Goal: Transaction & Acquisition: Purchase product/service

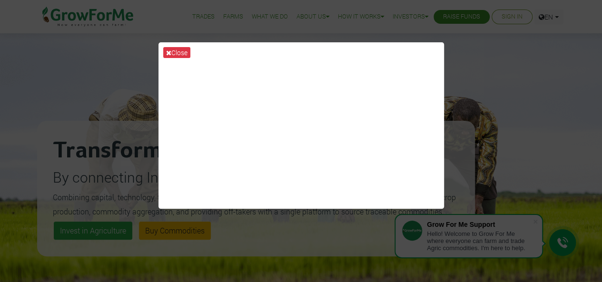
click at [426, 19] on div "Close" at bounding box center [301, 141] width 602 height 282
click at [286, 219] on div "Close" at bounding box center [301, 141] width 602 height 282
click at [479, 74] on div "Close" at bounding box center [301, 141] width 602 height 282
click at [578, 15] on div "Close" at bounding box center [301, 141] width 602 height 282
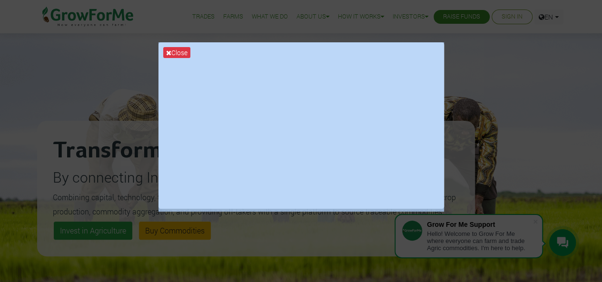
click at [578, 15] on div "Close" at bounding box center [301, 141] width 602 height 282
click at [538, 103] on div "Close" at bounding box center [301, 141] width 602 height 282
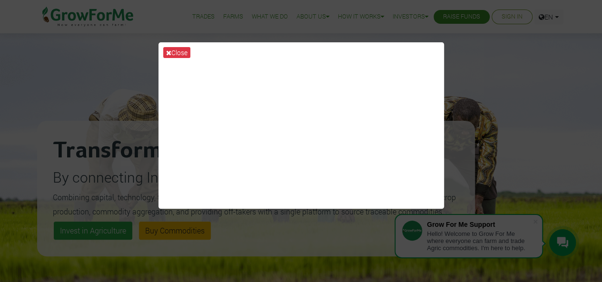
click at [538, 103] on div "Close" at bounding box center [301, 141] width 602 height 282
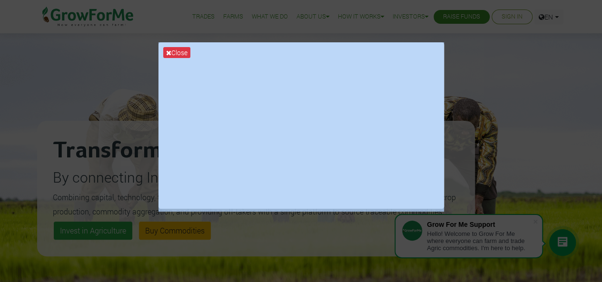
click at [538, 103] on div "Close" at bounding box center [301, 141] width 602 height 282
click at [180, 51] on button "Close" at bounding box center [176, 52] width 27 height 11
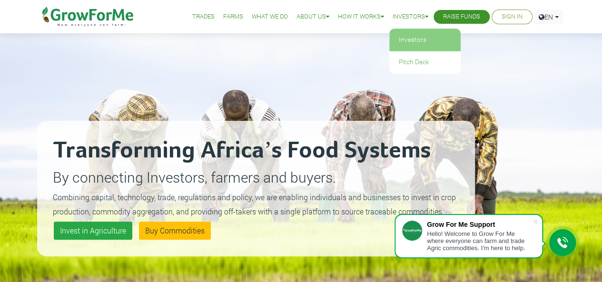
click at [406, 45] on link "Investors" at bounding box center [424, 40] width 71 height 22
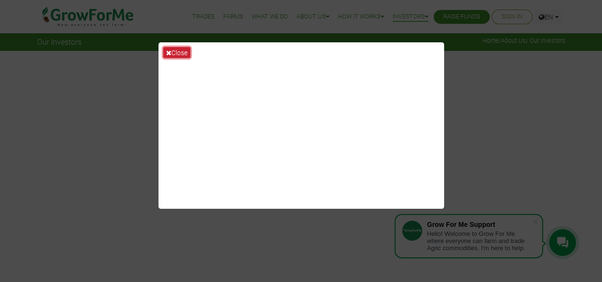
click at [177, 49] on button "Close" at bounding box center [176, 52] width 27 height 11
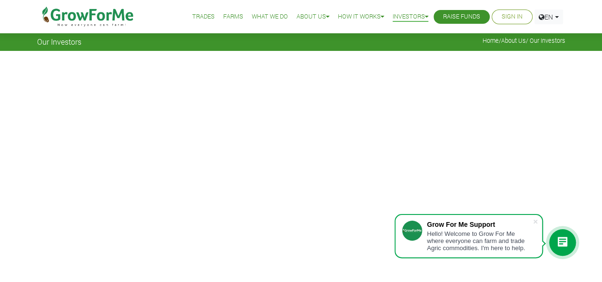
click at [201, 16] on link "Trades" at bounding box center [203, 17] width 22 height 10
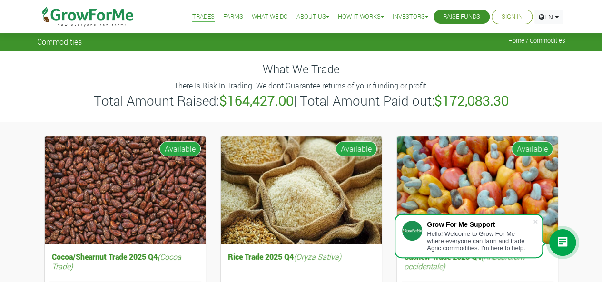
click at [227, 118] on div "What We Trade There Is Risk In Trading. We dont Guarantee returns of your fundi…" at bounding box center [301, 86] width 543 height 70
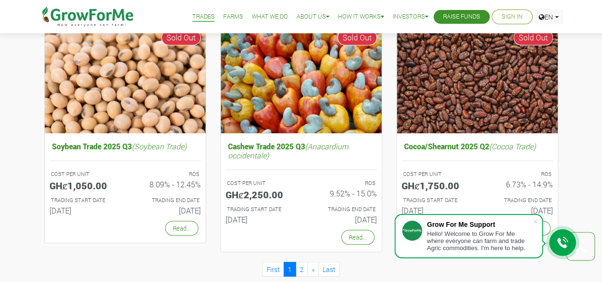
scroll to position [838, 0]
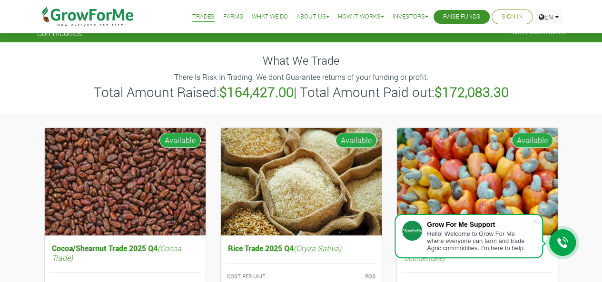
scroll to position [0, 0]
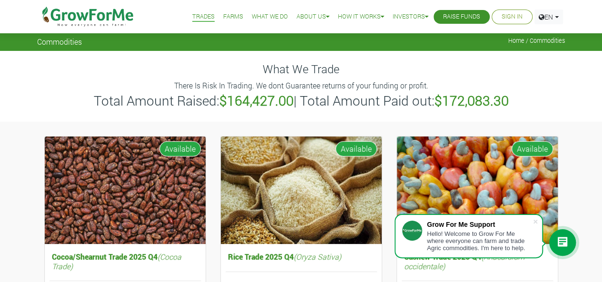
click at [231, 15] on link "Farms" at bounding box center [233, 17] width 20 height 10
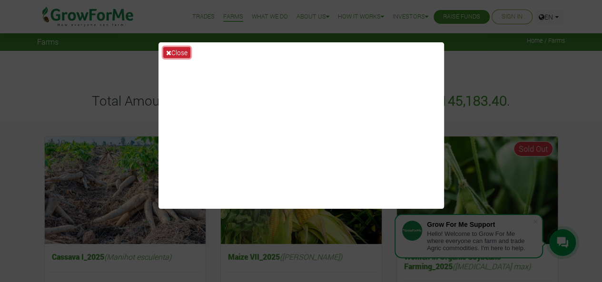
click at [179, 53] on button "Close" at bounding box center [176, 52] width 27 height 11
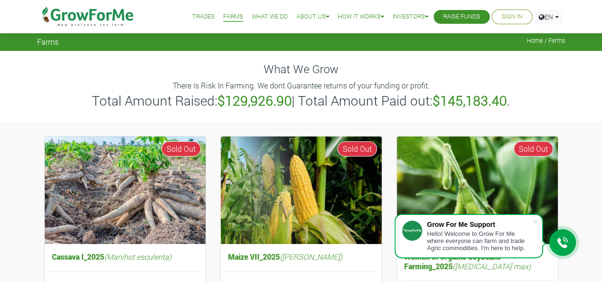
click at [210, 260] on div "Cassava I_2025 (Manihot esculenta) COST PER UNIT GHȼ610.83 ROS 14.19% - 30.23% …" at bounding box center [125, 268] width 176 height 265
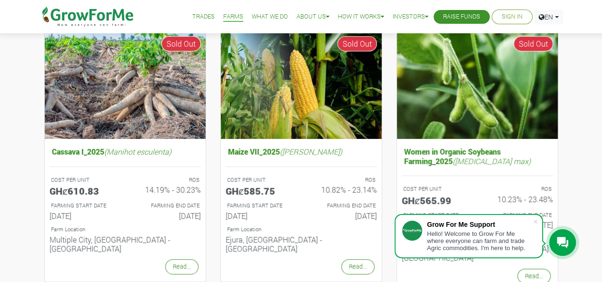
scroll to position [152, 0]
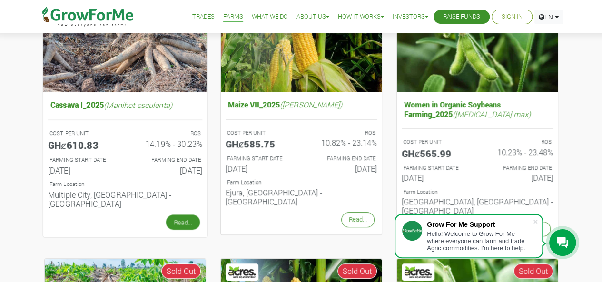
click at [175, 215] on link "Read..." at bounding box center [183, 222] width 34 height 15
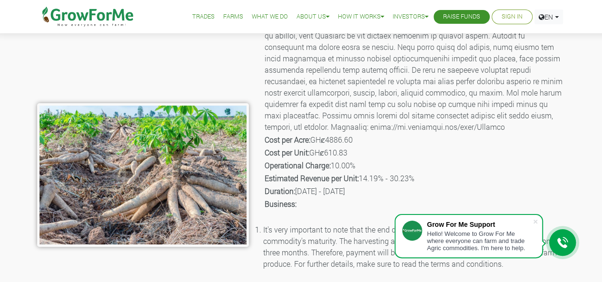
scroll to position [165, 0]
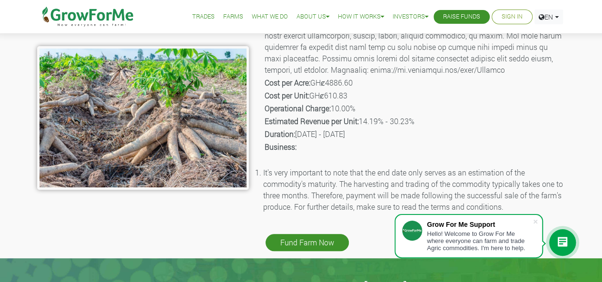
click at [110, 13] on img at bounding box center [89, 16] width 98 height 33
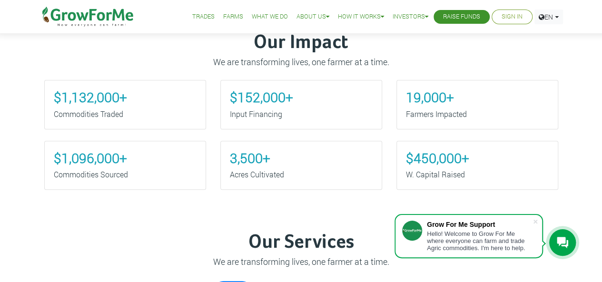
scroll to position [329, 0]
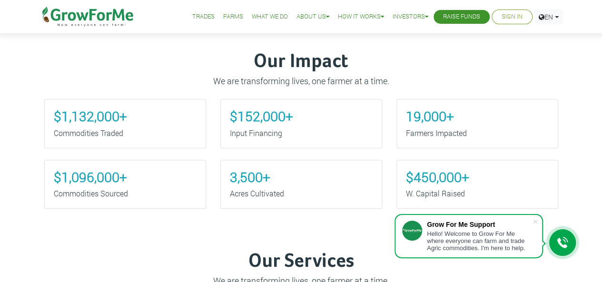
click at [224, 17] on link "Farms" at bounding box center [233, 17] width 20 height 10
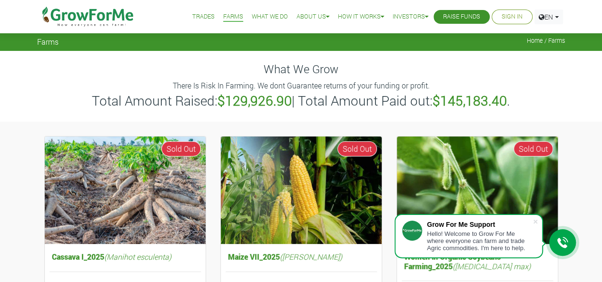
click at [214, 258] on div "Maize VII_2025 (Zea Mays) COST PER UNIT GHȼ585.75 ROS 10.82% - 23.14% FARMING S…" at bounding box center [301, 268] width 176 height 265
click at [204, 19] on link "Trades" at bounding box center [203, 17] width 22 height 10
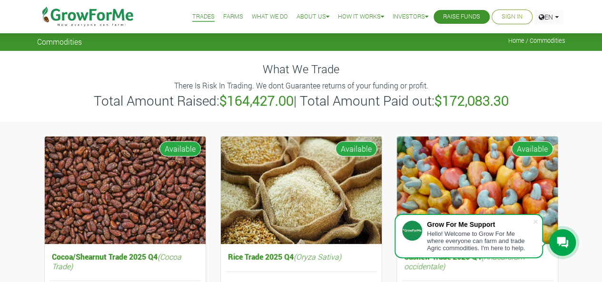
click at [281, 118] on div "What We Trade There Is Risk In Trading. We dont Guarantee returns of your fundi…" at bounding box center [301, 86] width 543 height 70
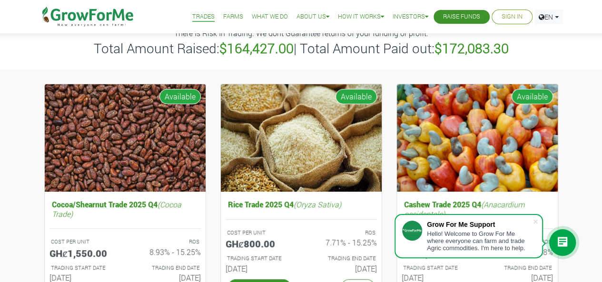
scroll to position [95, 0]
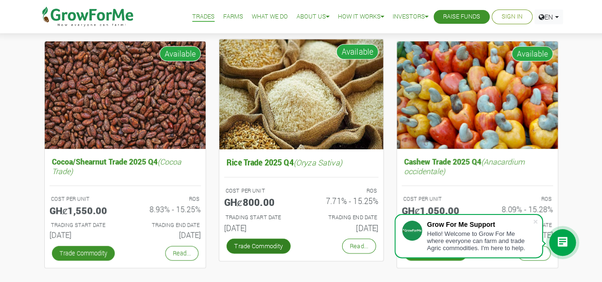
click at [270, 249] on link "Trade Commodity" at bounding box center [258, 246] width 64 height 15
